Goal: Information Seeking & Learning: Learn about a topic

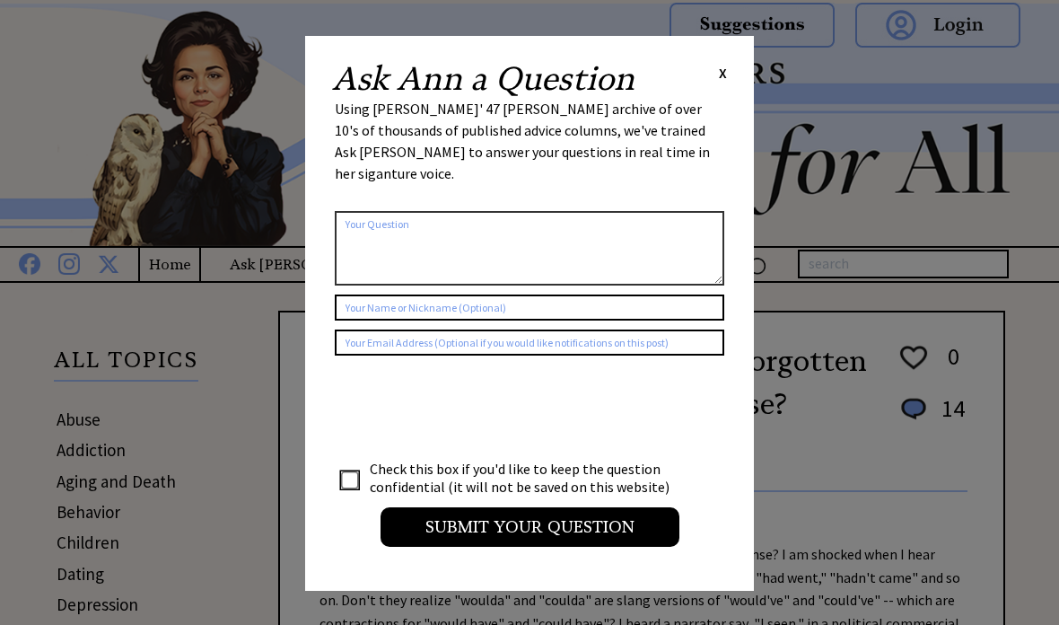
click at [716, 66] on div "Ask Ann a Question X" at bounding box center [529, 79] width 395 height 32
click at [721, 69] on span "X" at bounding box center [723, 73] width 8 height 18
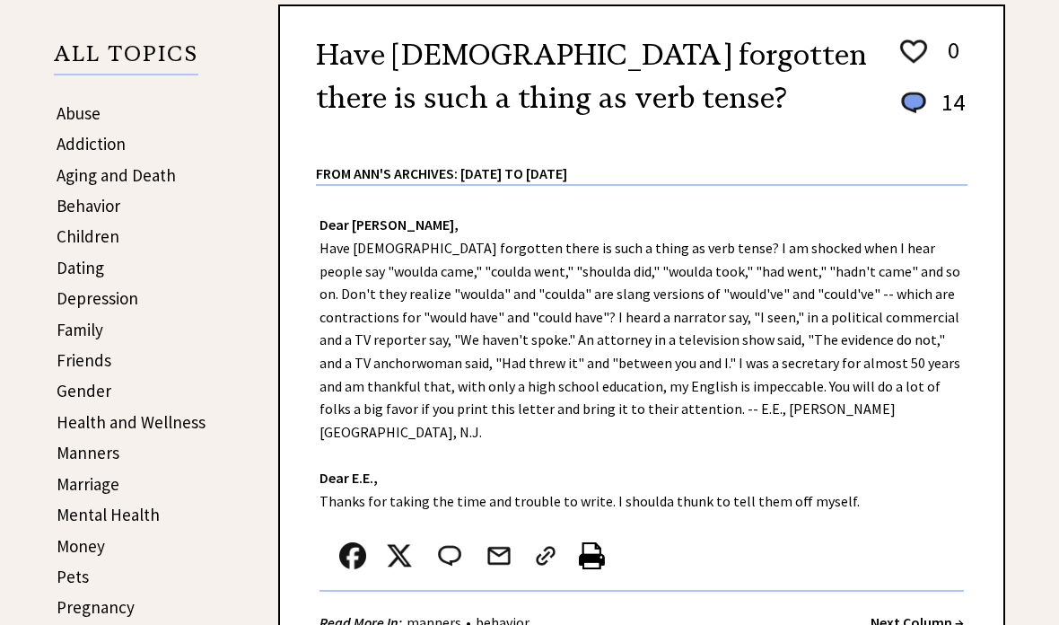
scroll to position [301, 0]
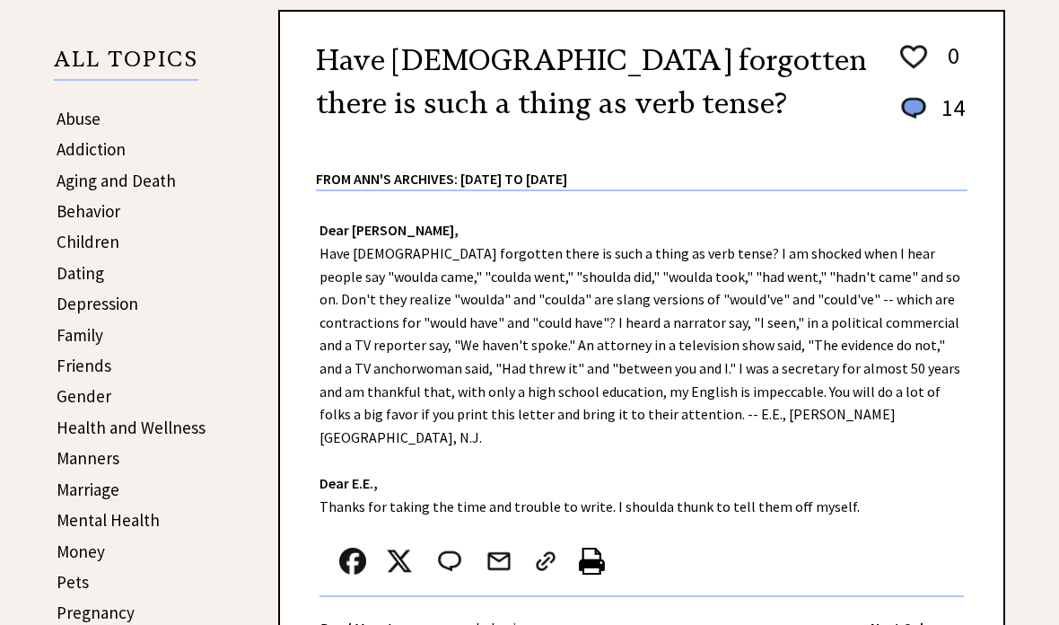
click at [66, 363] on link "Friends" at bounding box center [84, 366] width 55 height 22
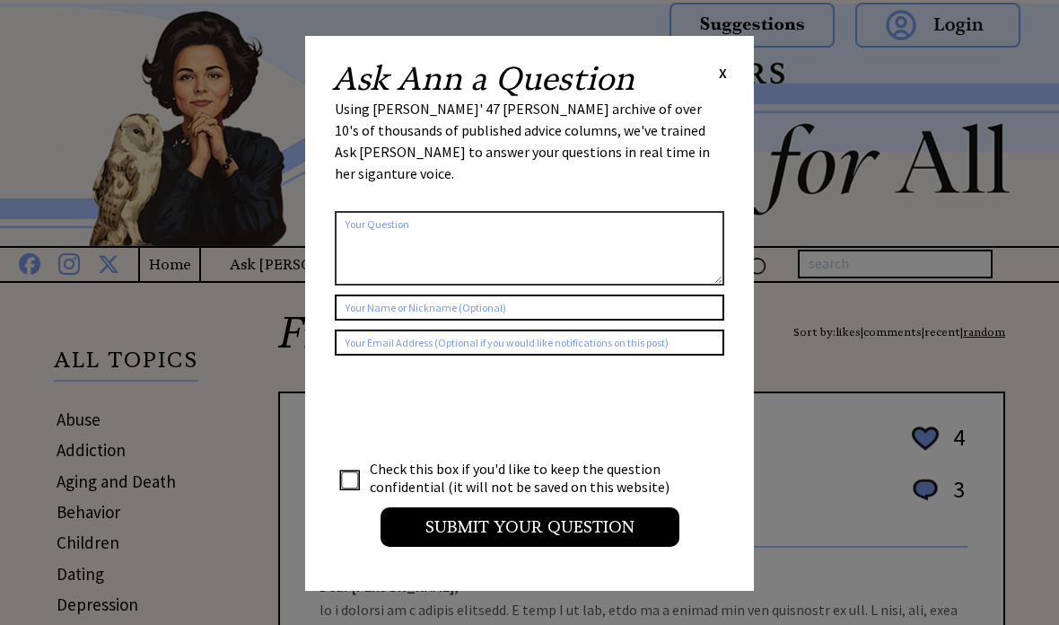
click at [720, 64] on span "X" at bounding box center [723, 73] width 8 height 18
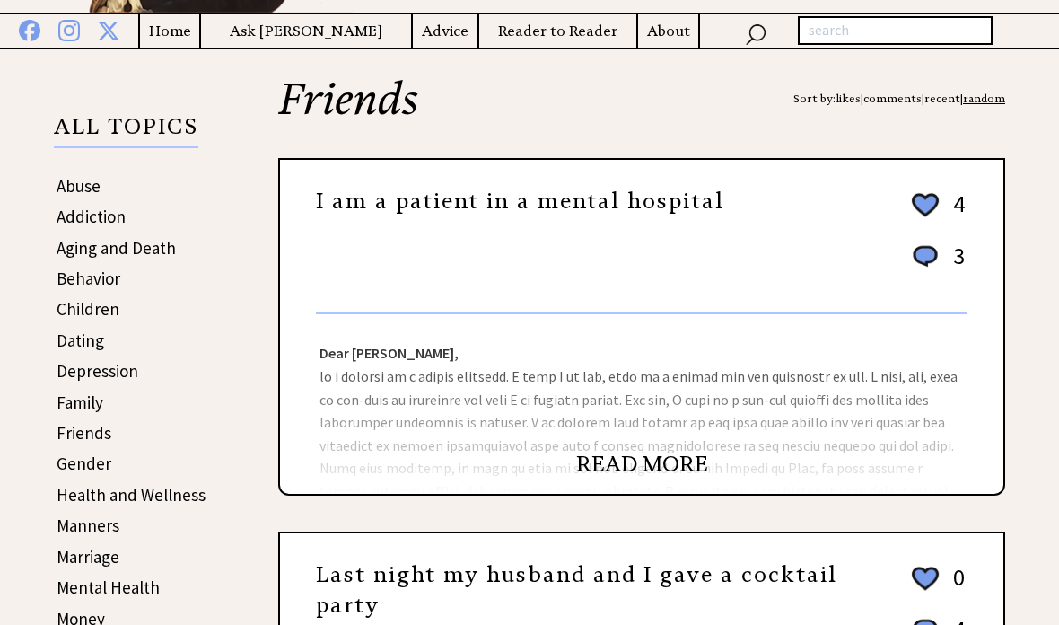
scroll to position [240, 0]
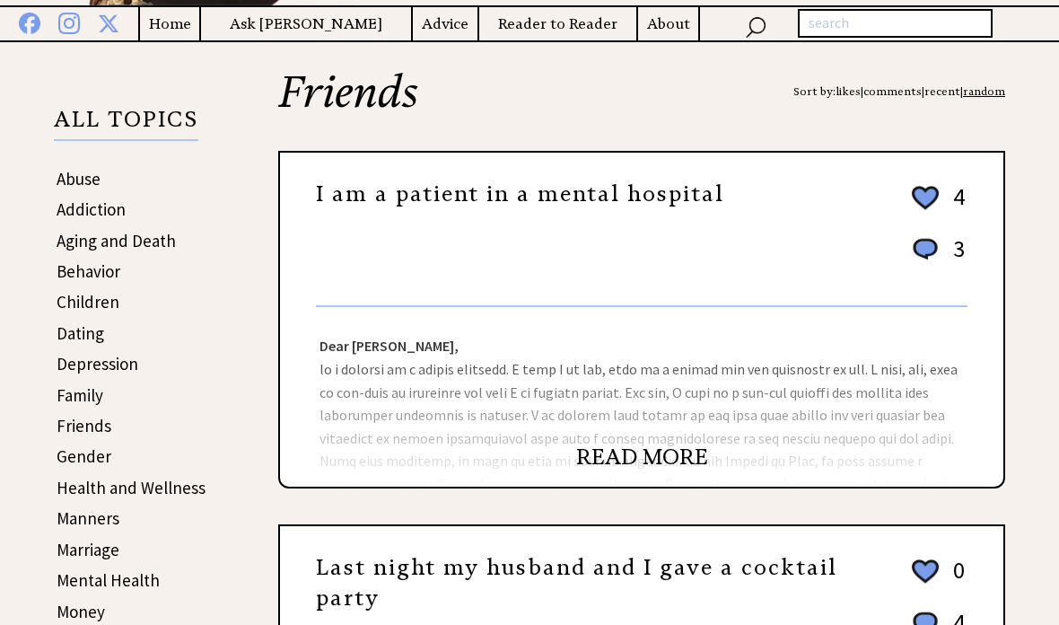
click at [75, 391] on link "Family" at bounding box center [80, 396] width 47 height 22
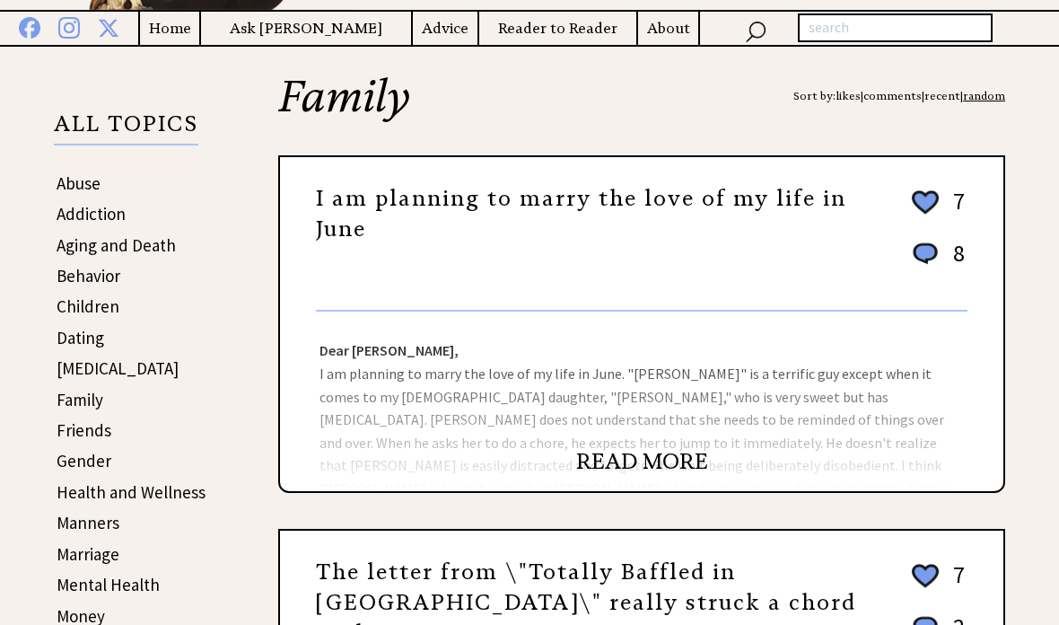
scroll to position [242, 0]
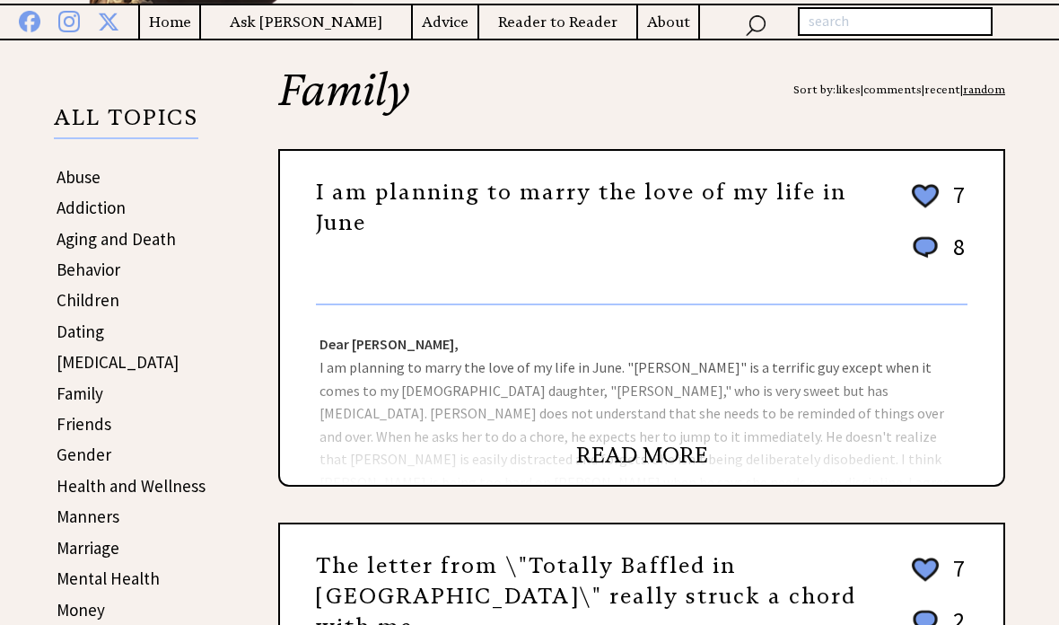
click at [686, 469] on link "READ MORE" at bounding box center [642, 455] width 132 height 27
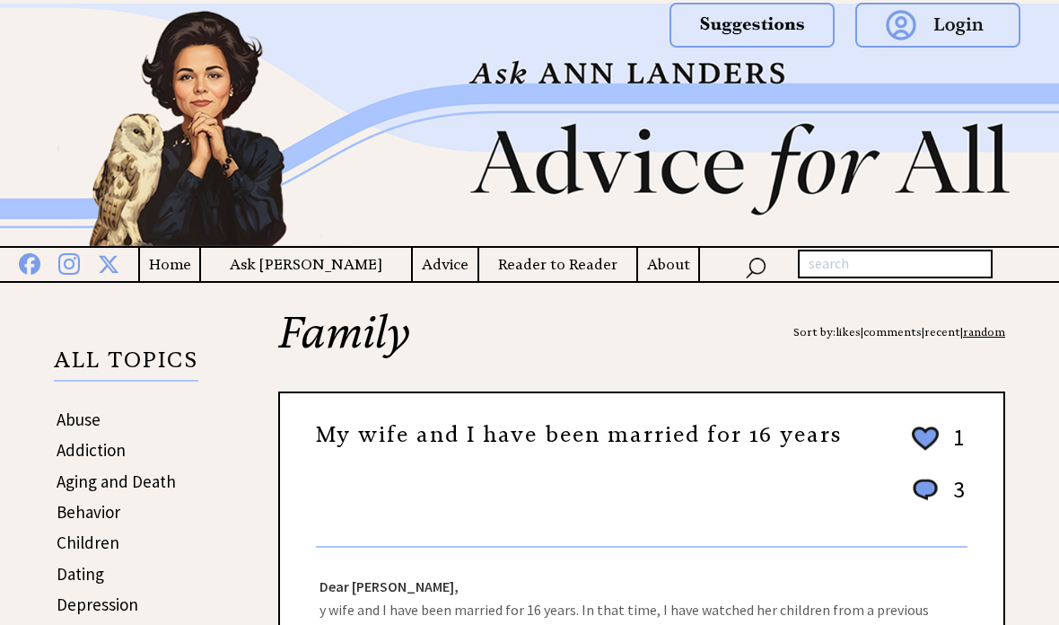
scroll to position [314, 0]
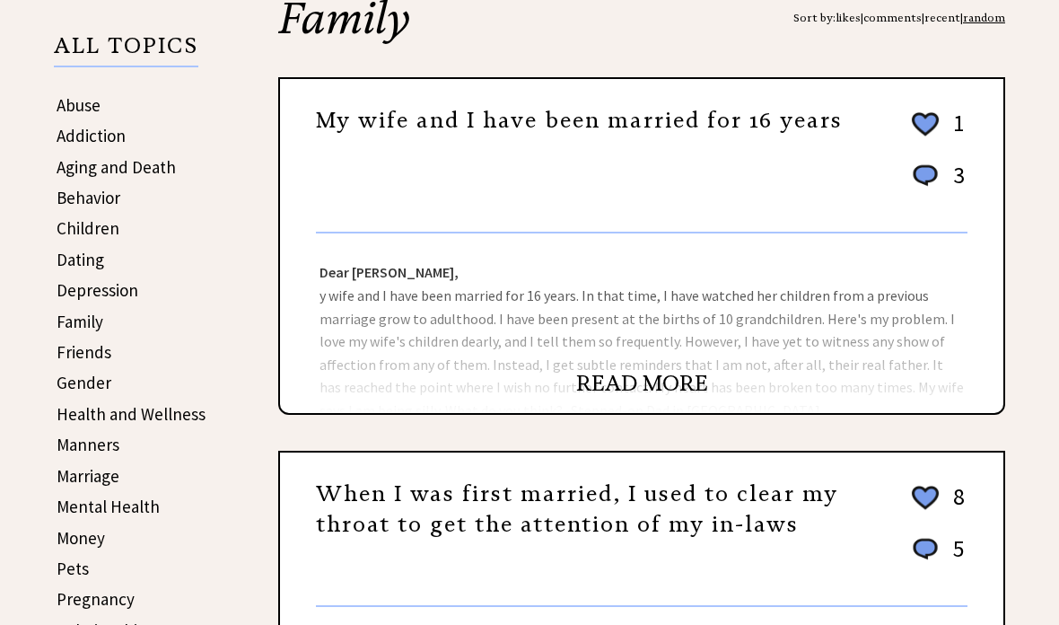
click at [582, 397] on link "READ MORE" at bounding box center [642, 383] width 132 height 27
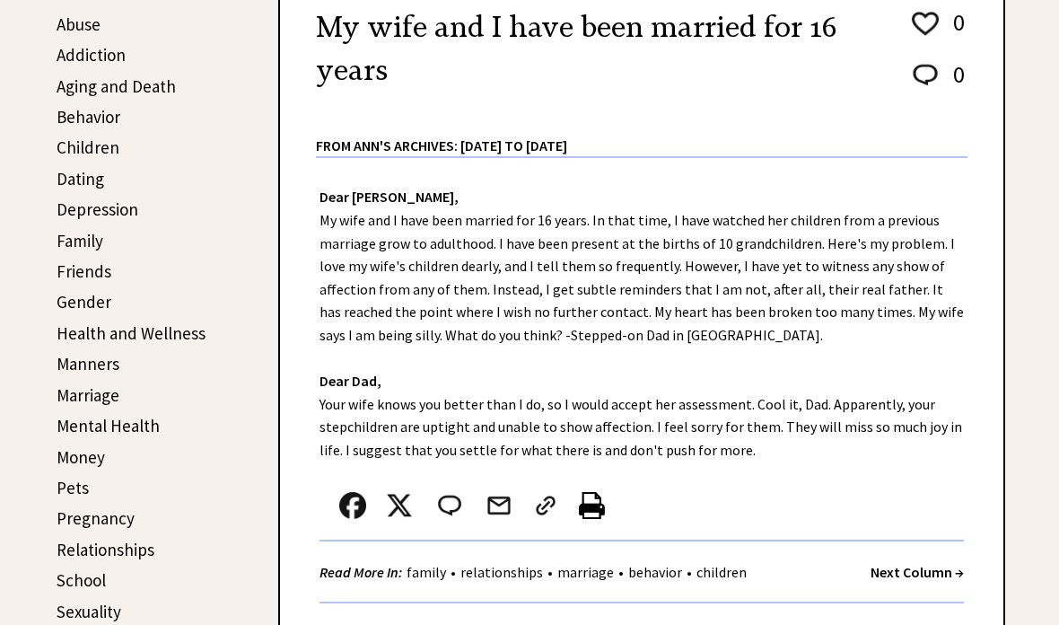
scroll to position [408, 0]
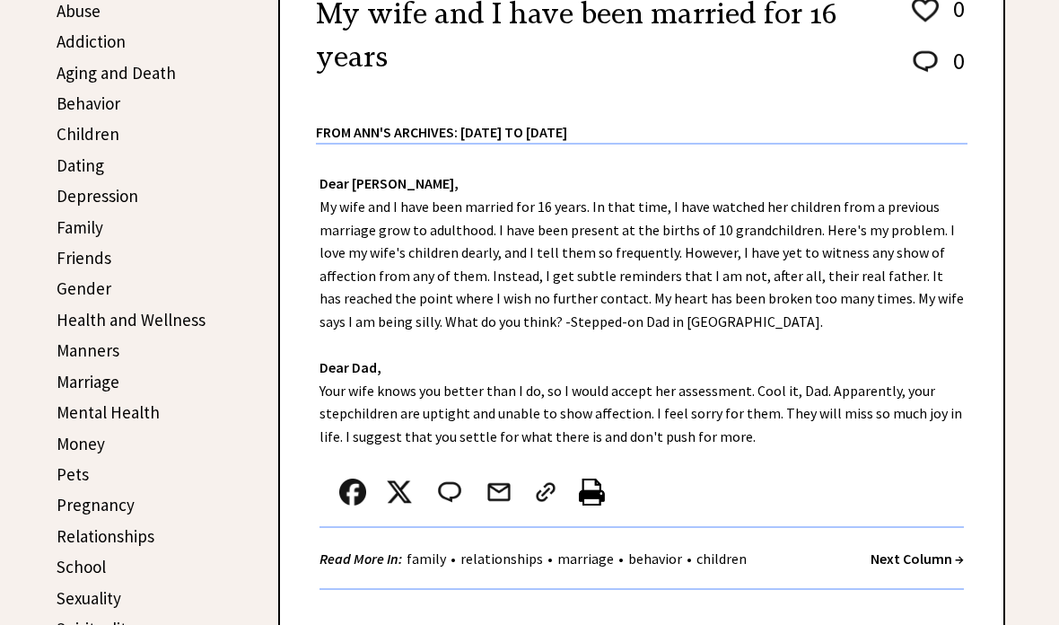
click at [229, 67] on div "ALL TOPICS Abuse Addiction Aging and Death Behavior Children Dating Depression …" at bounding box center [144, 309] width 180 height 795
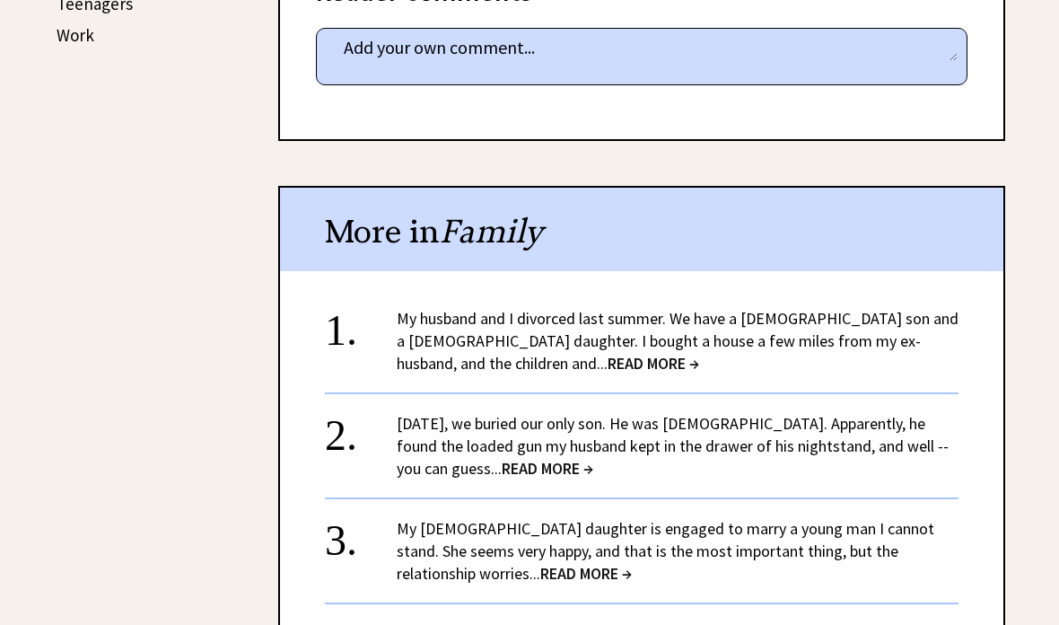
scroll to position [1064, 0]
click at [608, 359] on span "READ MORE →" at bounding box center [654, 363] width 92 height 21
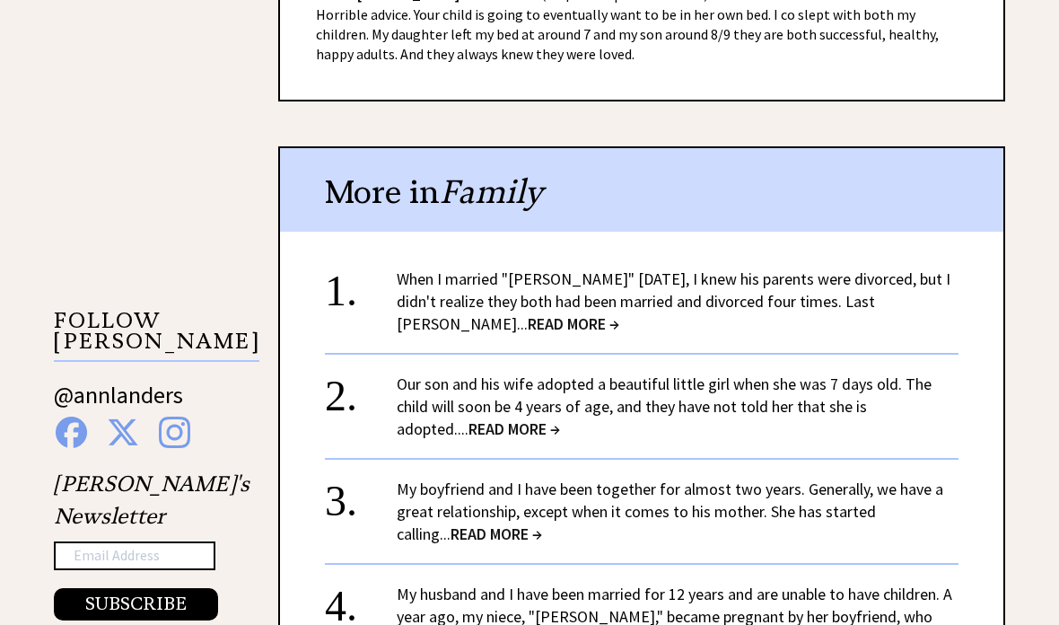
scroll to position [1472, 0]
click at [469, 418] on span "READ MORE →" at bounding box center [515, 428] width 92 height 21
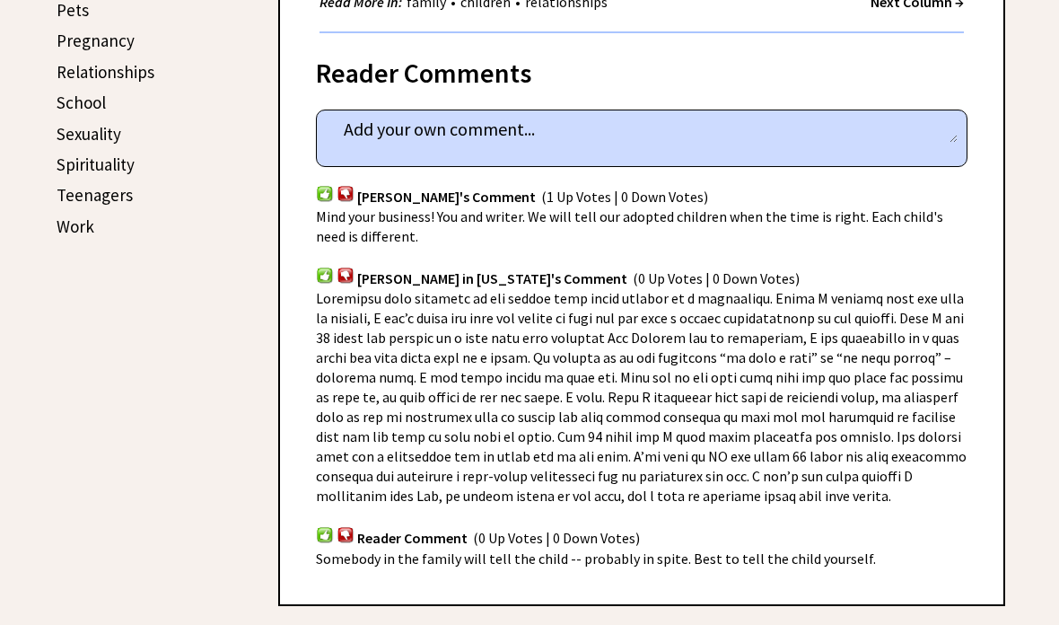
scroll to position [874, 0]
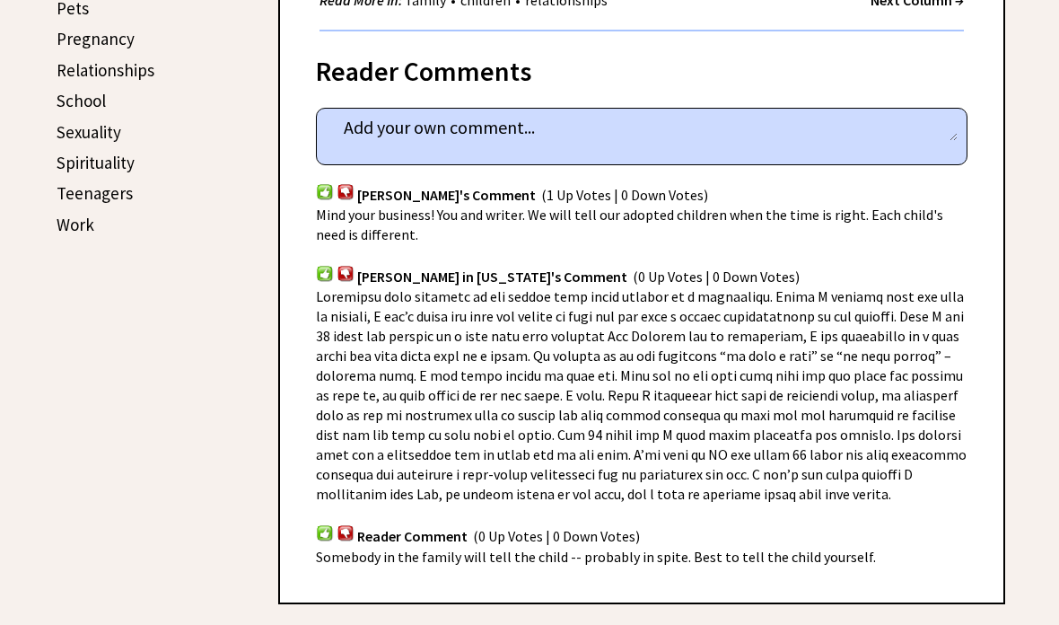
click at [349, 158] on div "column 2206 comment_tease Post Your Comment" at bounding box center [642, 137] width 652 height 57
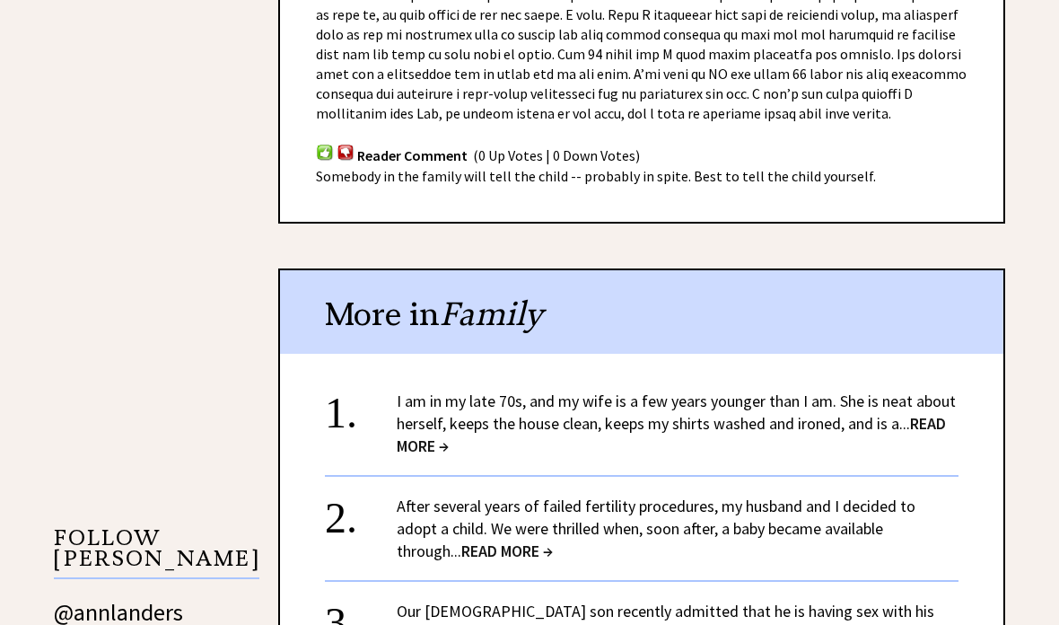
scroll to position [1305, 0]
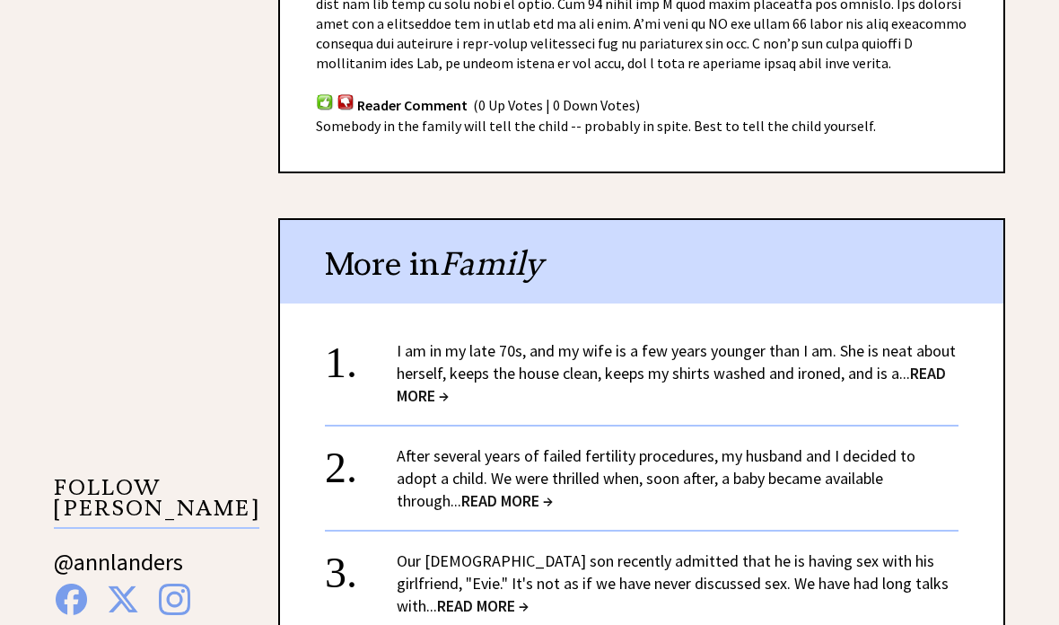
click at [435, 380] on link "I am in my late 70s, and my wife is a few years younger than I am. She is neat …" at bounding box center [676, 374] width 559 height 66
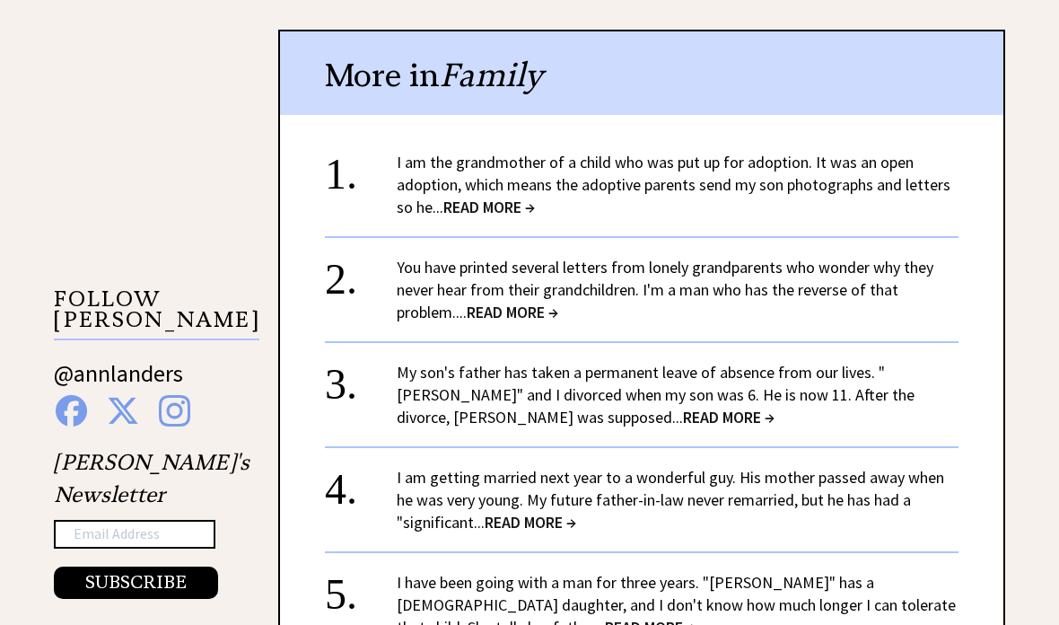
scroll to position [1513, 0]
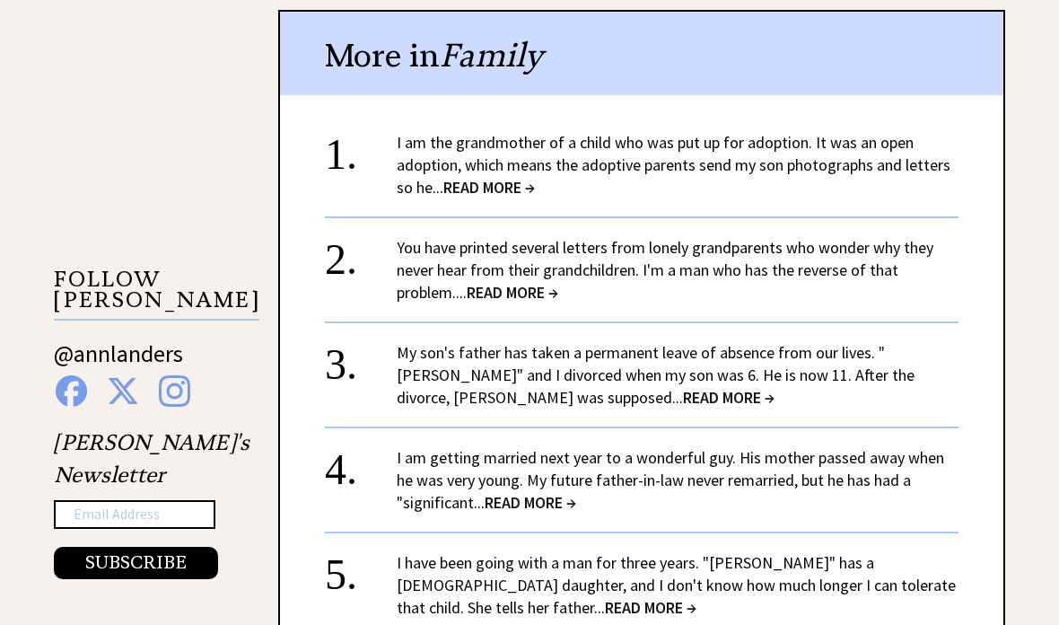
click at [435, 487] on link "I am getting married next year to a wonderful guy. His mother passed away when …" at bounding box center [671, 481] width 548 height 66
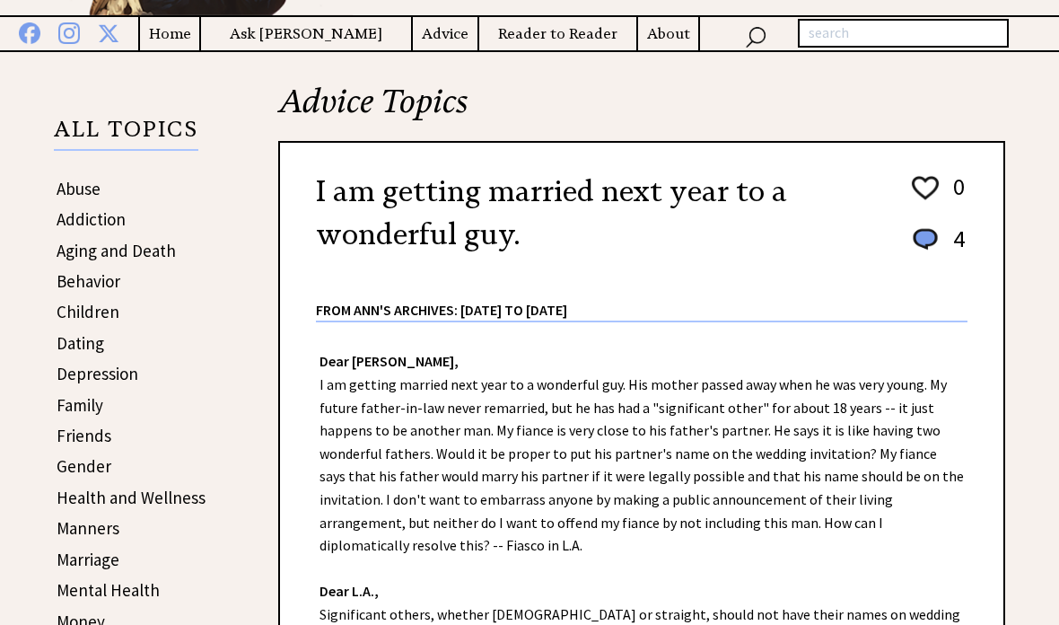
scroll to position [169, 0]
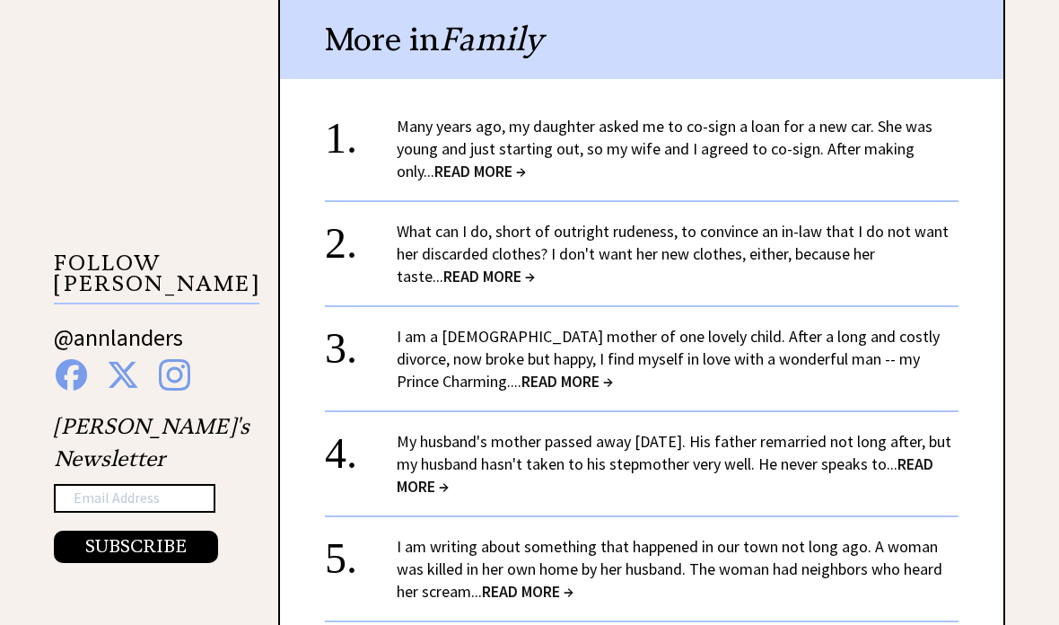
scroll to position [1530, 0]
click at [435, 373] on link "I am a 28-year-old mother of one lovely child. After a long and costly divorce,…" at bounding box center [668, 359] width 543 height 66
